Goal: Information Seeking & Learning: Find specific fact

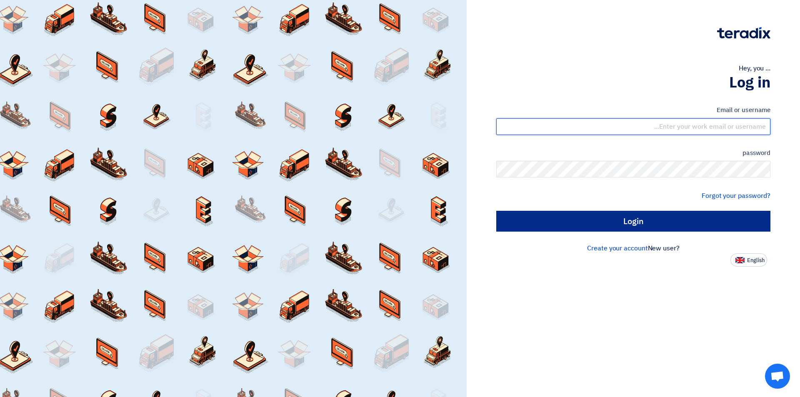
type input "sales@tareeqalkhair.com"
click at [637, 229] on input "Login" at bounding box center [633, 221] width 274 height 21
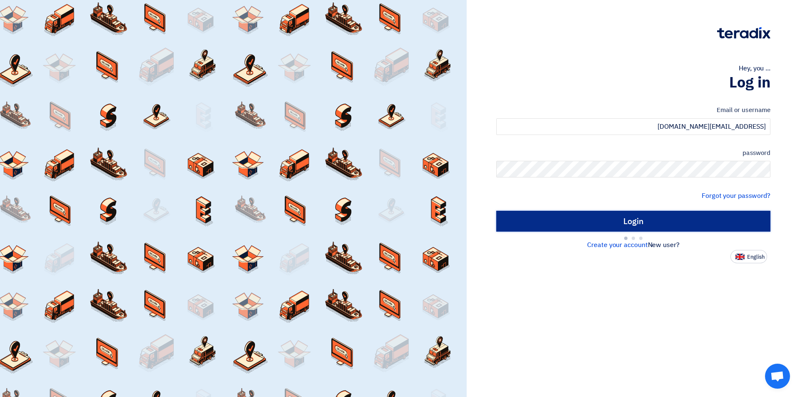
type input "Sign in"
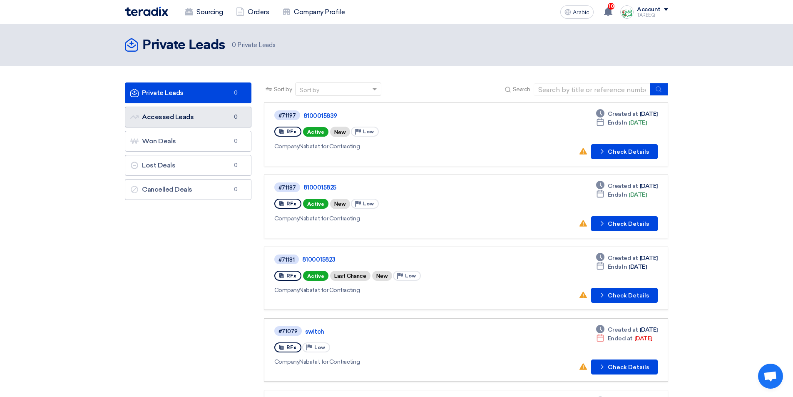
click at [221, 117] on link "Accessed Leads Accessed Leads 0" at bounding box center [188, 117] width 127 height 21
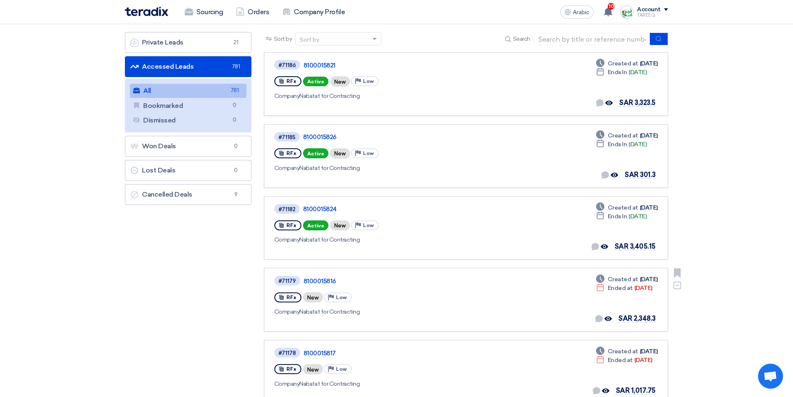
scroll to position [42, 0]
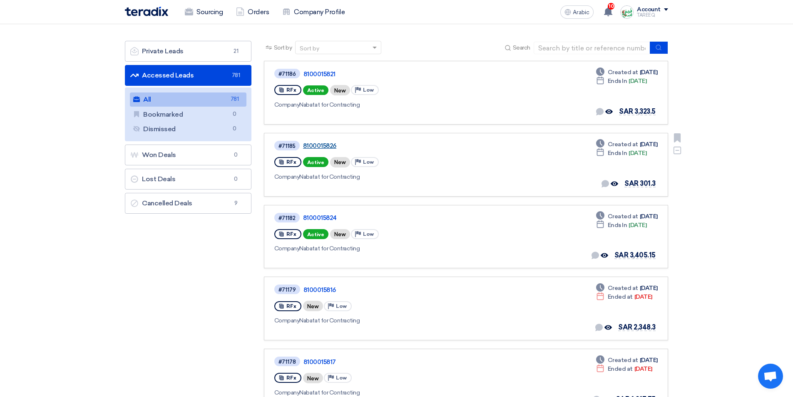
click at [321, 147] on font "8100015826" at bounding box center [319, 145] width 33 height 7
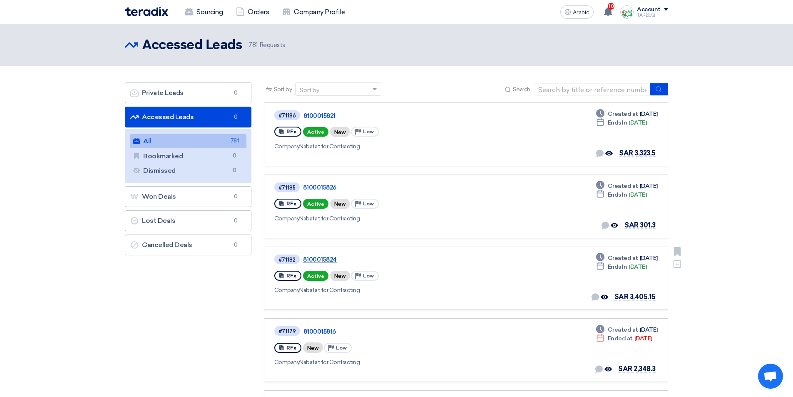
click at [327, 261] on font "8100015824" at bounding box center [320, 259] width 34 height 7
click at [212, 88] on link "Private Leads Private Leads 0" at bounding box center [188, 92] width 127 height 21
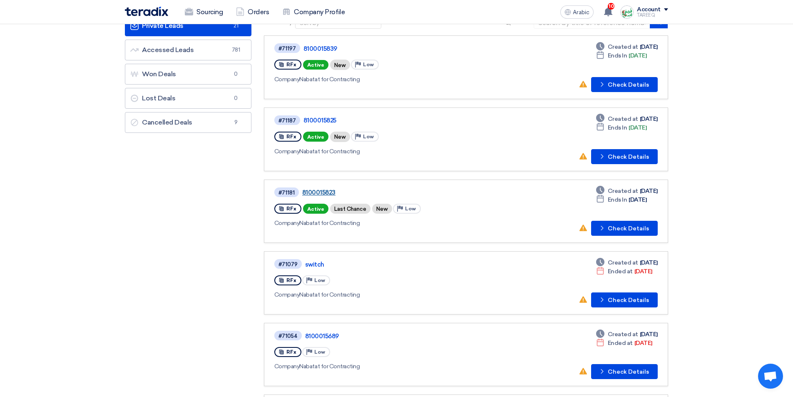
scroll to position [83, 0]
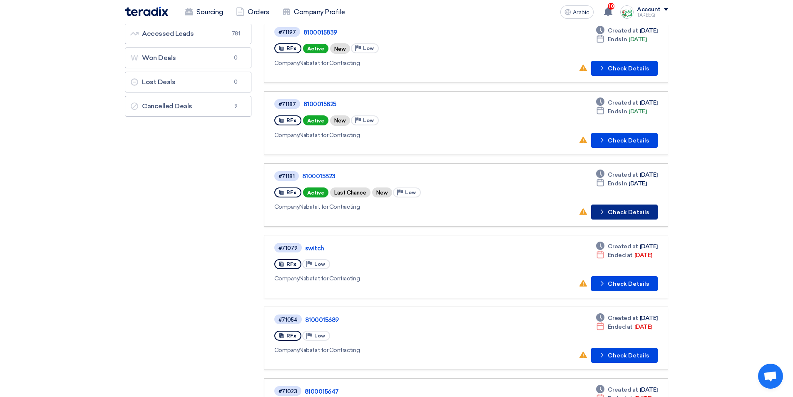
click at [643, 214] on font "Check Details" at bounding box center [628, 212] width 41 height 7
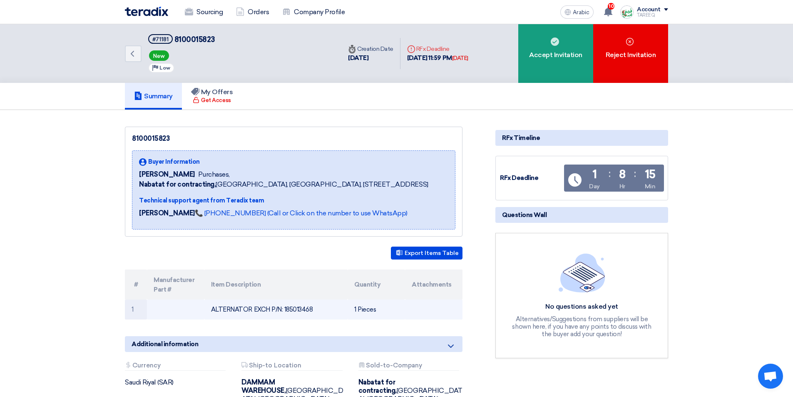
click at [294, 308] on font "ALTERNATOR EXCH P/N: 185013468" at bounding box center [262, 309] width 102 height 7
click at [295, 308] on font "ALTERNATOR EXCH P/N: 185013468" at bounding box center [262, 309] width 102 height 7
click at [304, 307] on font "ALTERNATOR EXCH P/N: 185013468" at bounding box center [262, 309] width 102 height 7
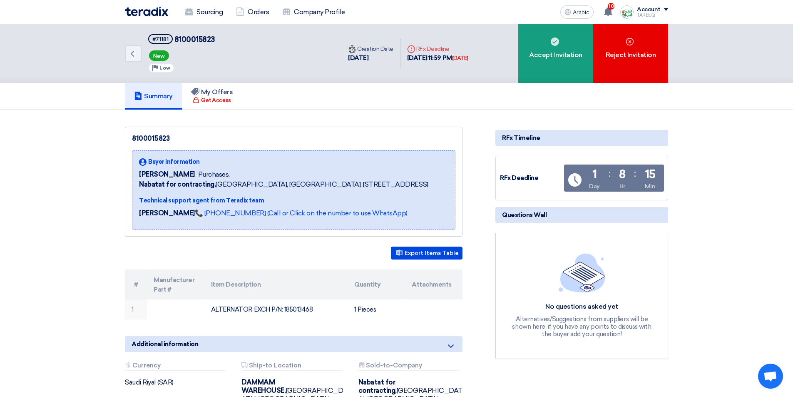
copy font "185013468"
